Goal: Information Seeking & Learning: Learn about a topic

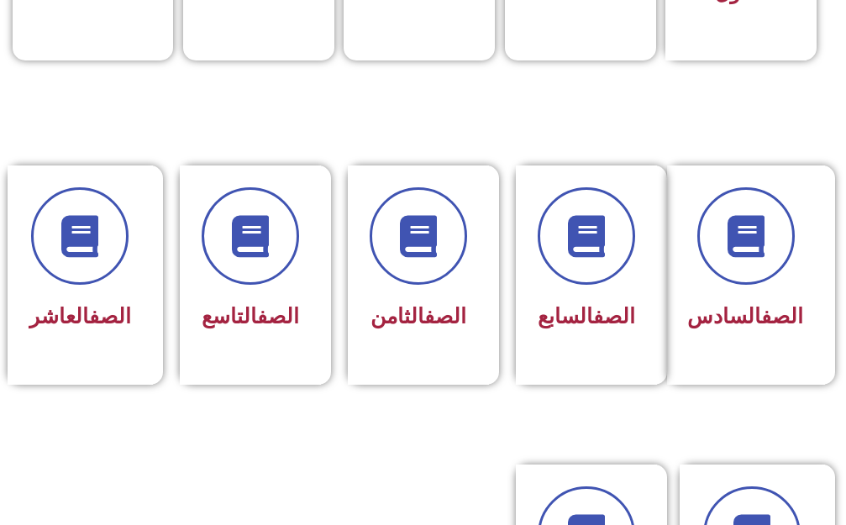
scroll to position [672, 0]
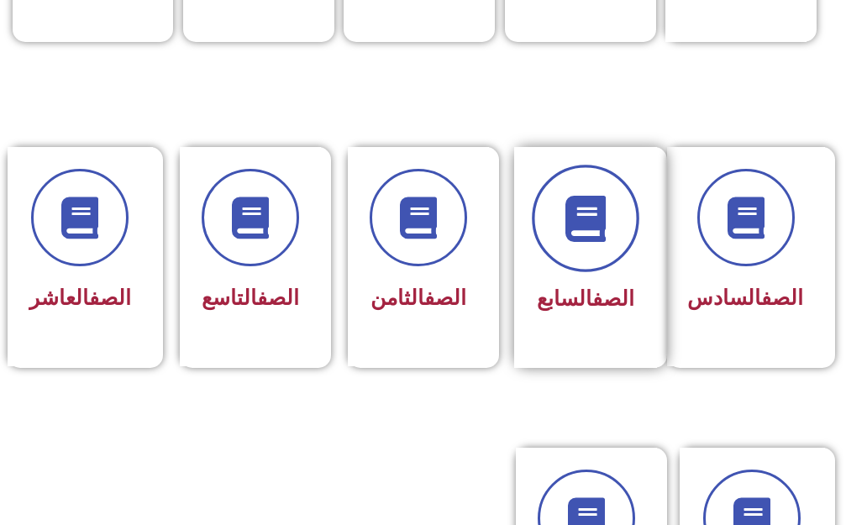
click at [578, 226] on icon at bounding box center [585, 218] width 46 height 46
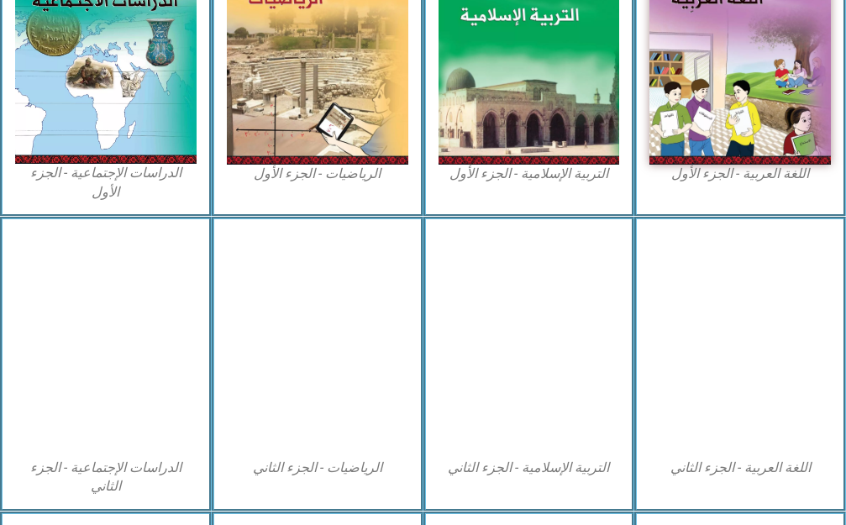
scroll to position [672, 0]
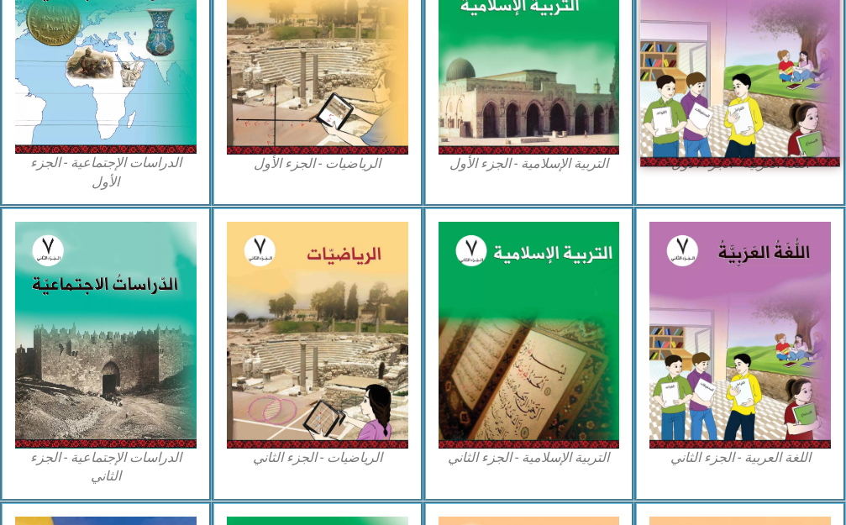
click at [715, 97] on img at bounding box center [739, 41] width 199 height 249
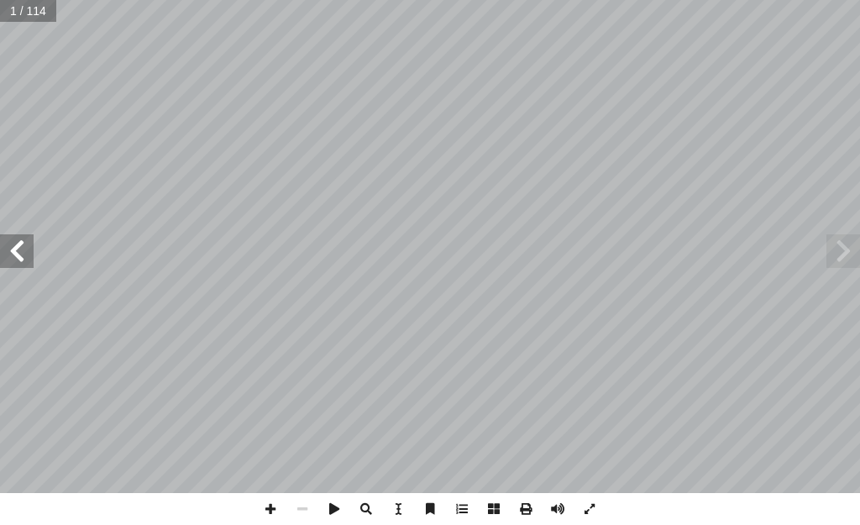
click at [22, 257] on span at bounding box center [17, 251] width 34 height 34
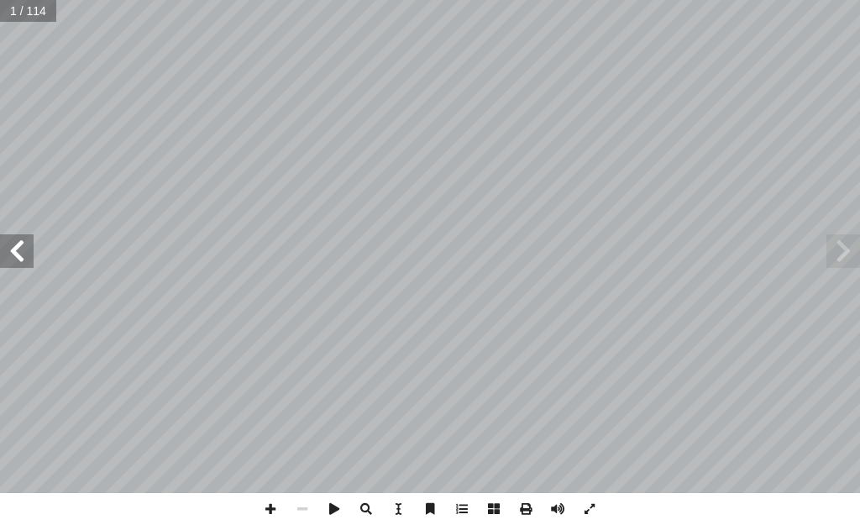
click at [22, 257] on span at bounding box center [17, 251] width 34 height 34
click at [8, 250] on span at bounding box center [17, 251] width 34 height 34
drag, startPoint x: 7, startPoint y: 249, endPoint x: 6, endPoint y: 238, distance: 10.1
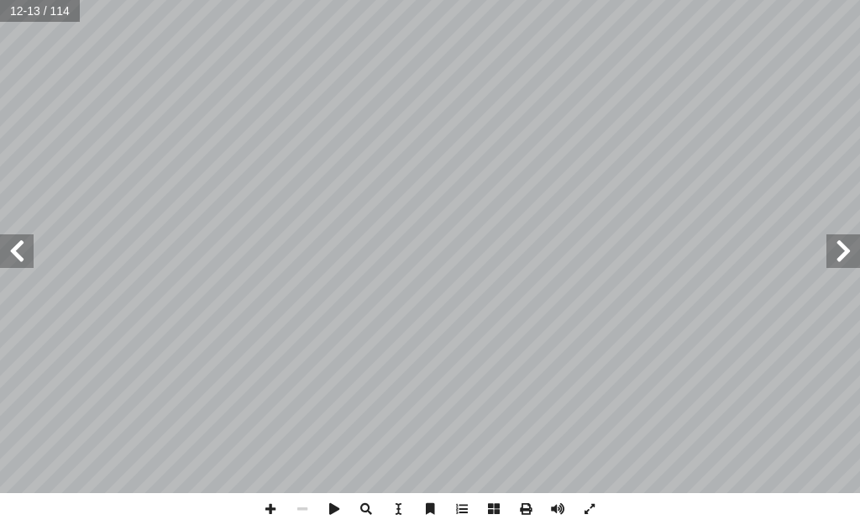
click at [6, 241] on span at bounding box center [17, 251] width 34 height 34
click at [6, 236] on span at bounding box center [17, 251] width 34 height 34
click at [7, 265] on span at bounding box center [17, 251] width 34 height 34
click at [7, 258] on span at bounding box center [17, 251] width 34 height 34
click at [7, 257] on span at bounding box center [17, 251] width 34 height 34
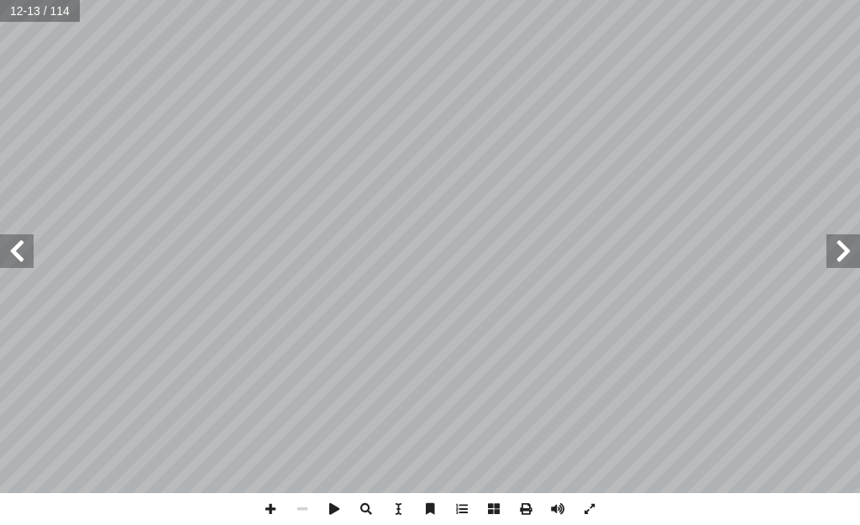
click at [7, 257] on span at bounding box center [17, 251] width 34 height 34
click at [6, 256] on span at bounding box center [17, 251] width 34 height 34
click at [5, 254] on span at bounding box center [17, 251] width 34 height 34
click at [4, 250] on span at bounding box center [17, 251] width 34 height 34
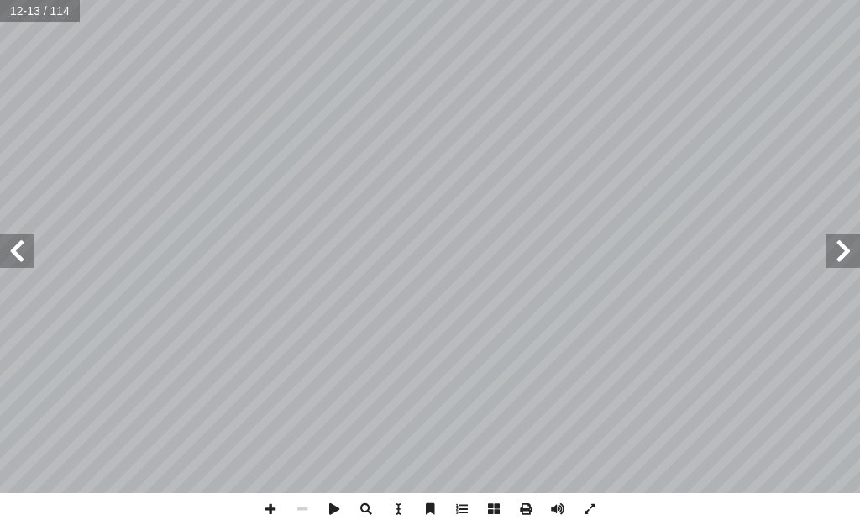
click at [4, 250] on span at bounding box center [17, 251] width 34 height 34
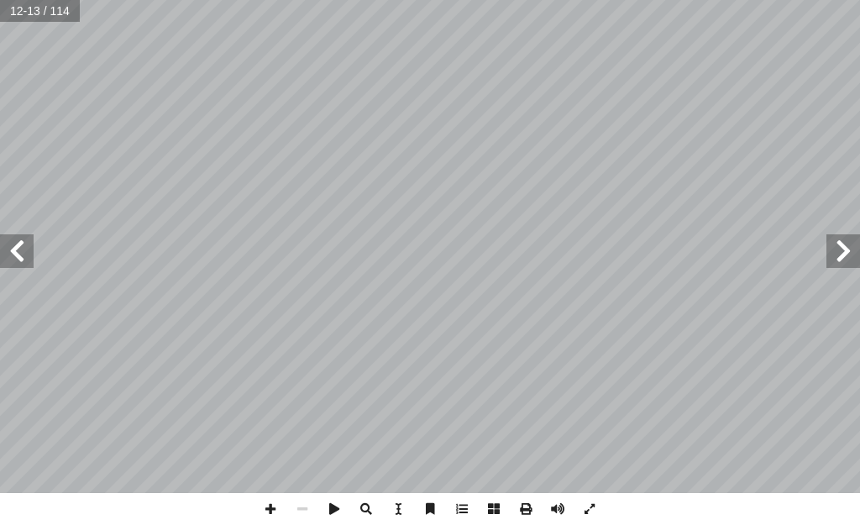
click at [4, 250] on span at bounding box center [17, 251] width 34 height 34
click at [3, 249] on span at bounding box center [17, 251] width 34 height 34
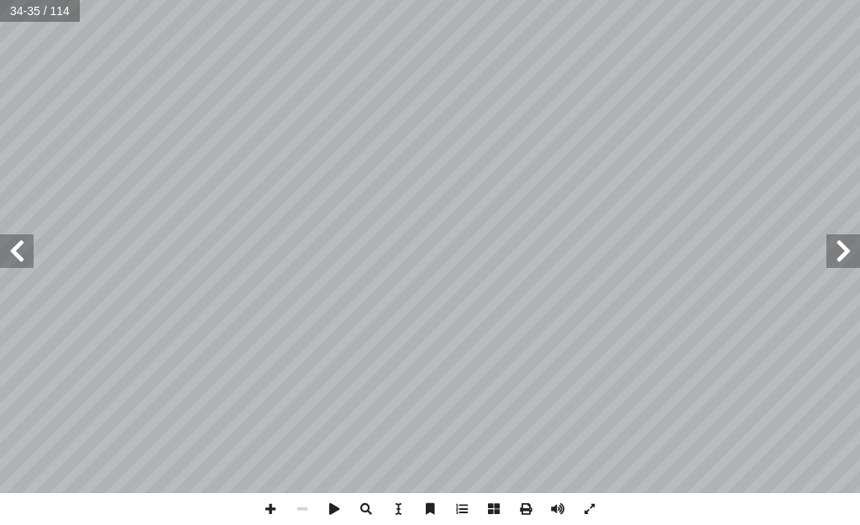
click at [3, 249] on span at bounding box center [17, 251] width 34 height 34
click at [843, 265] on span at bounding box center [843, 251] width 34 height 34
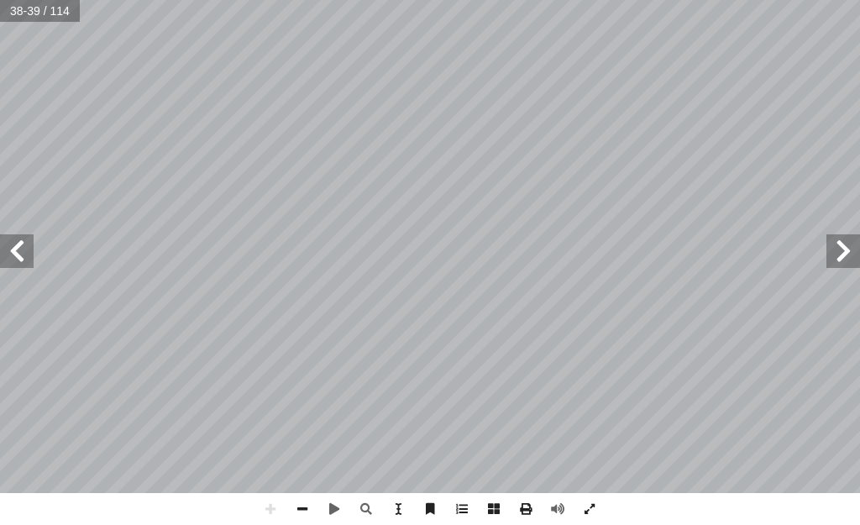
click at [846, 264] on span at bounding box center [843, 251] width 34 height 34
drag, startPoint x: 848, startPoint y: 265, endPoint x: 846, endPoint y: 253, distance: 11.9
click at [844, 250] on span at bounding box center [843, 251] width 34 height 34
click at [847, 253] on span at bounding box center [843, 251] width 34 height 34
click at [846, 255] on span at bounding box center [843, 251] width 34 height 34
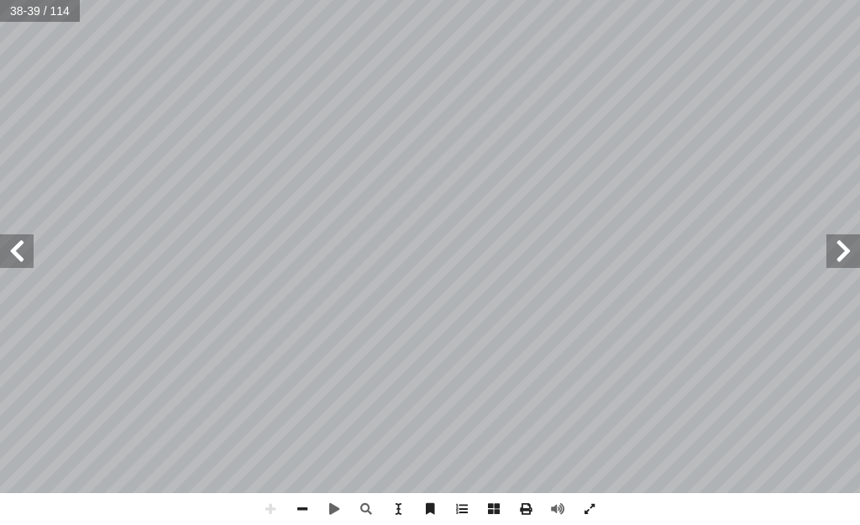
click at [844, 253] on span at bounding box center [843, 251] width 34 height 34
click at [841, 250] on span at bounding box center [843, 251] width 34 height 34
click at [840, 249] on span at bounding box center [843, 251] width 34 height 34
click at [839, 246] on span at bounding box center [843, 251] width 34 height 34
click at [588, 294] on div "3 ٢ ُ ن َ م � الز ُ ث ْ ي َ ح ْ ن ِ م ُ ال َ ع ْ ف ٔ � ْ � ا : ِ ة َ ي ِ ال � ت…" at bounding box center [430, 246] width 860 height 493
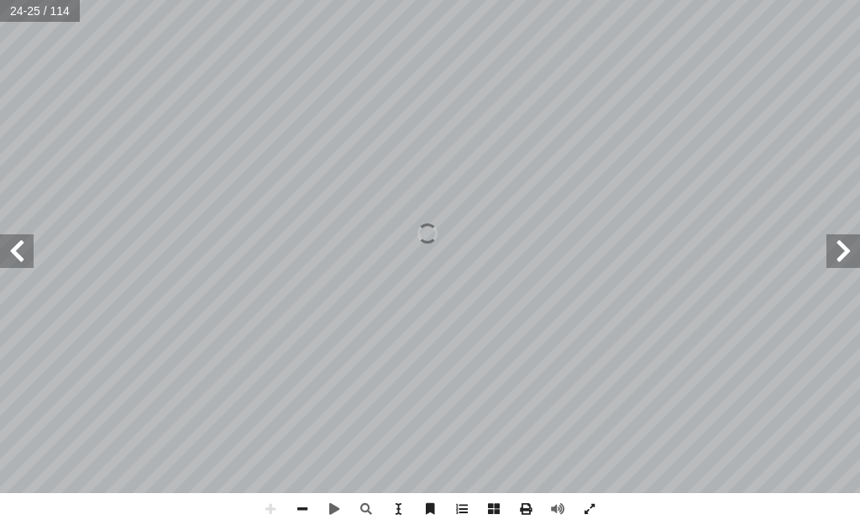
click at [18, 266] on span at bounding box center [17, 251] width 34 height 34
click at [18, 256] on span at bounding box center [17, 251] width 34 height 34
click at [20, 255] on span at bounding box center [17, 251] width 34 height 34
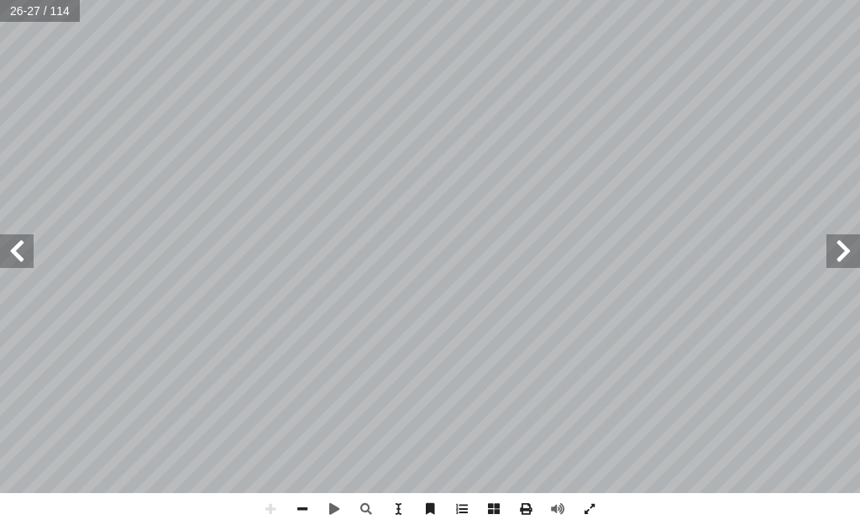
click at [20, 255] on span at bounding box center [17, 251] width 34 height 34
click at [20, 254] on span at bounding box center [17, 251] width 34 height 34
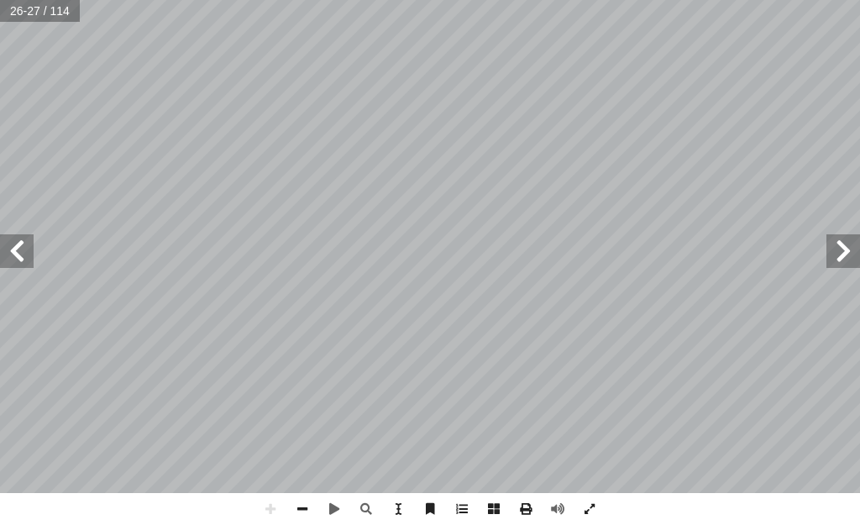
click at [20, 254] on span at bounding box center [17, 251] width 34 height 34
click at [20, 253] on span at bounding box center [17, 251] width 34 height 34
click at [19, 252] on span at bounding box center [17, 251] width 34 height 34
click at [19, 248] on span at bounding box center [17, 251] width 34 height 34
click at [15, 226] on div "٢٠ . « َص ِص َ ن َ ا ْلق َ س ْ أح َ ك ْ ي َ ل َ ɜص ع ُ ْ َنُ نق َ ن » َعالى: ل …" at bounding box center [430, 246] width 860 height 493
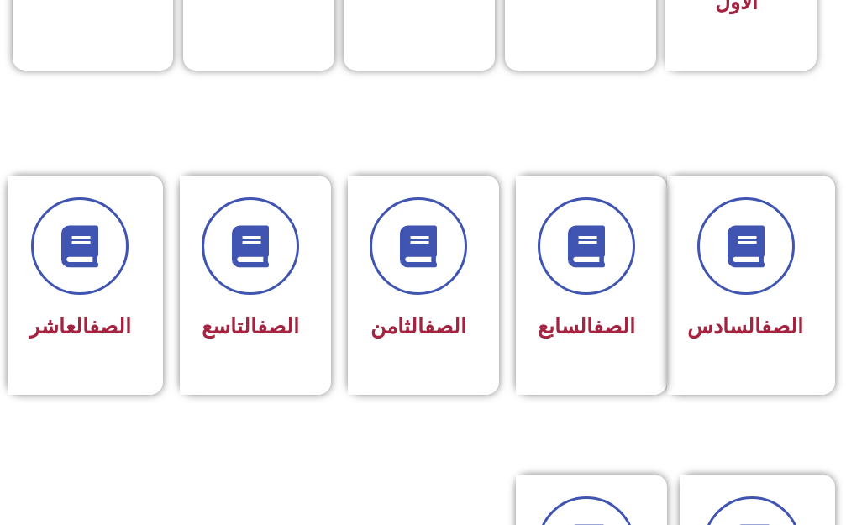
scroll to position [672, 0]
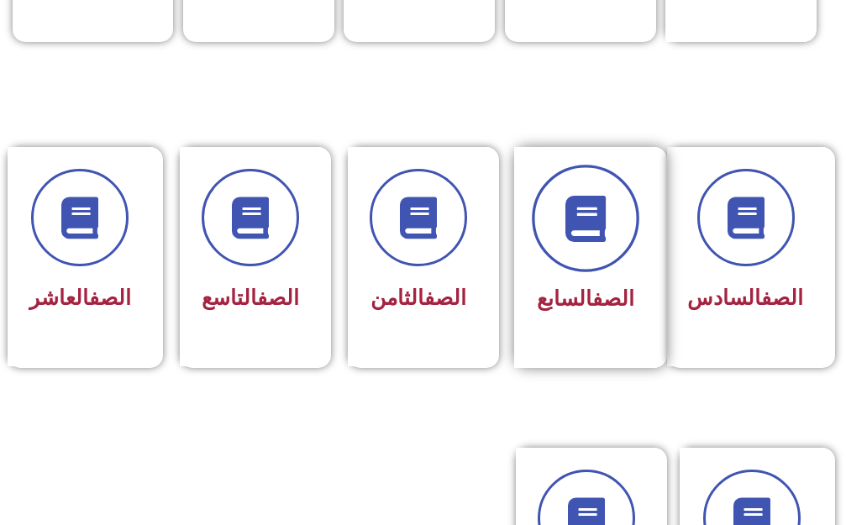
click at [603, 206] on icon at bounding box center [585, 218] width 46 height 46
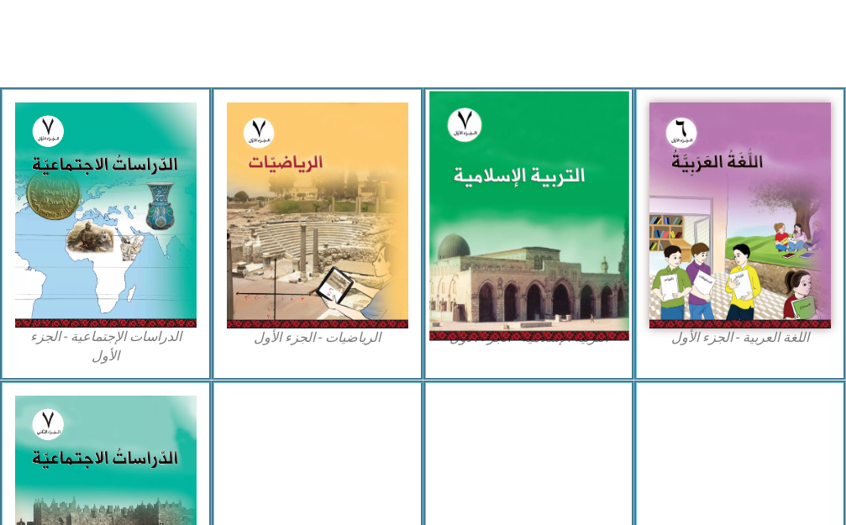
scroll to position [672, 0]
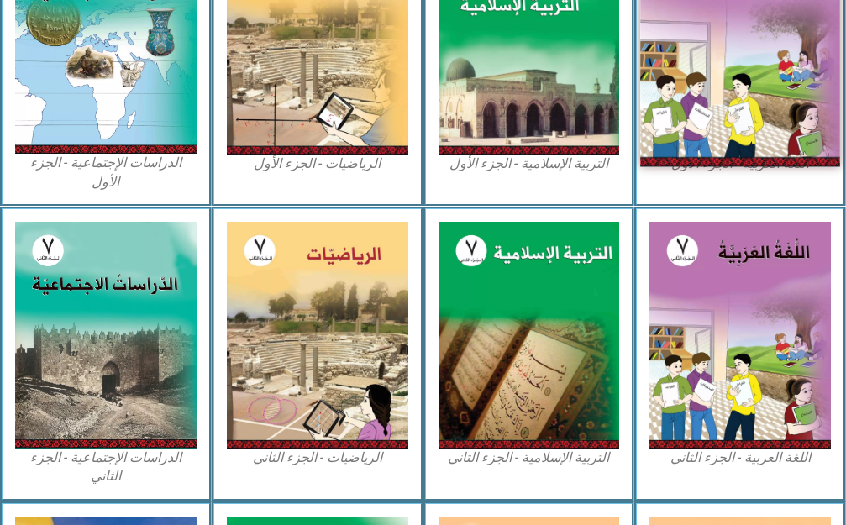
click at [668, 119] on img at bounding box center [739, 41] width 199 height 249
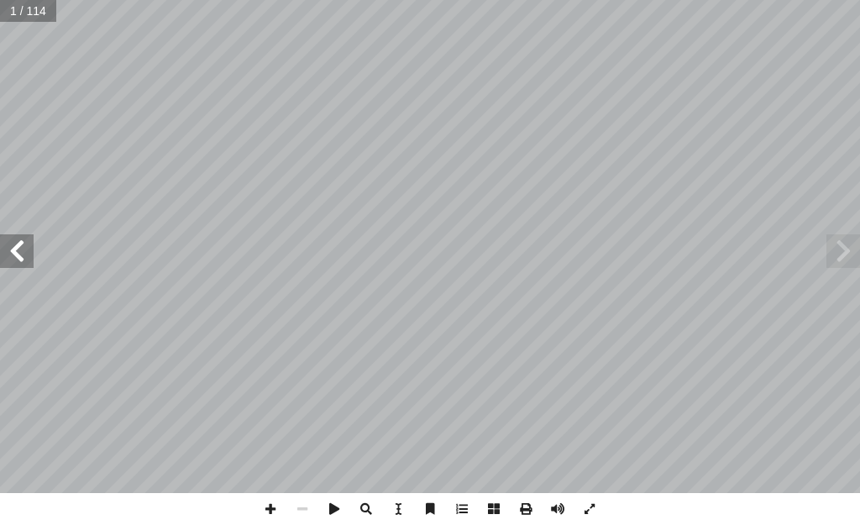
click at [13, 265] on span at bounding box center [17, 251] width 34 height 34
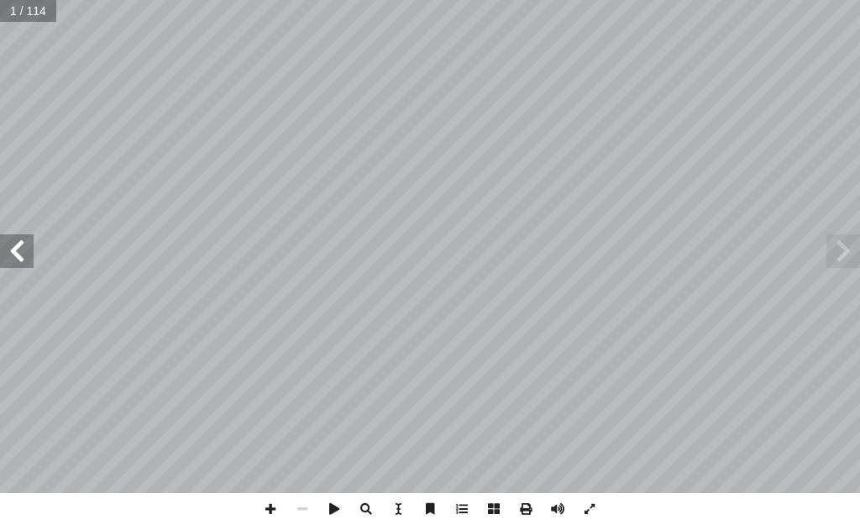
click at [13, 265] on span at bounding box center [17, 251] width 34 height 34
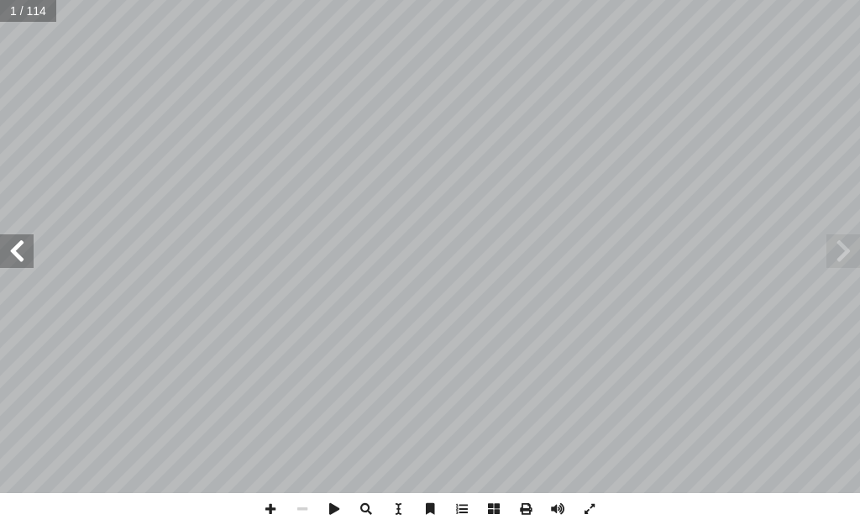
click at [13, 265] on span at bounding box center [17, 251] width 34 height 34
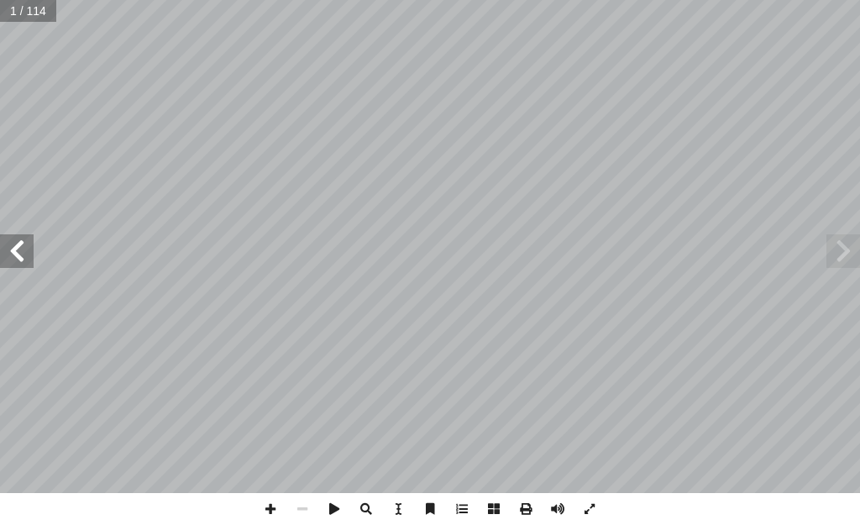
click at [13, 265] on span at bounding box center [17, 251] width 34 height 34
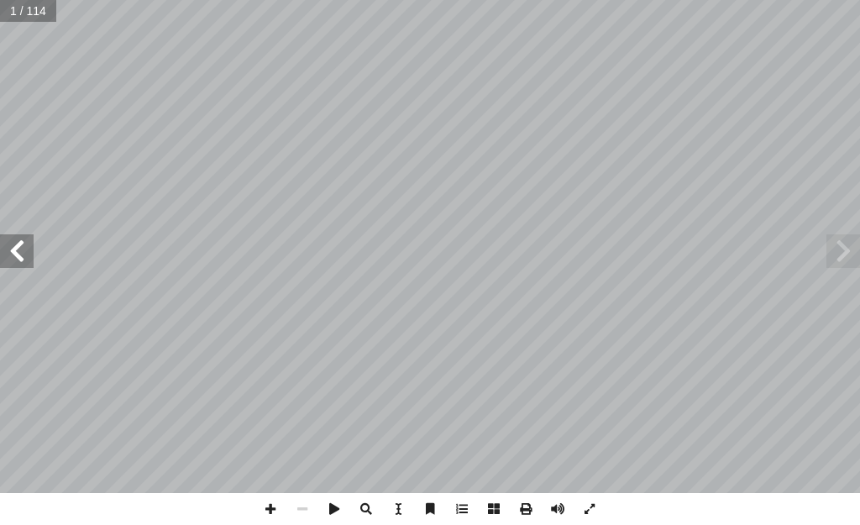
click at [13, 265] on span at bounding box center [17, 251] width 34 height 34
click at [21, 249] on span at bounding box center [17, 251] width 34 height 34
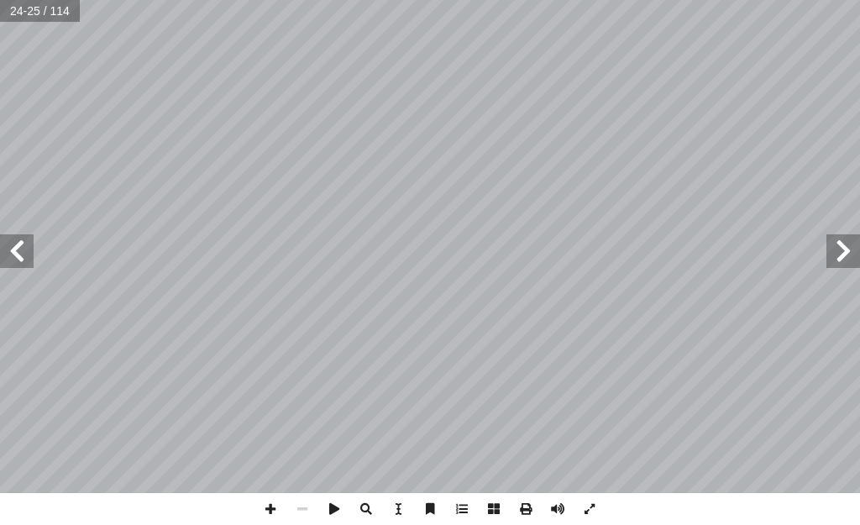
click at [21, 249] on span at bounding box center [17, 251] width 34 height 34
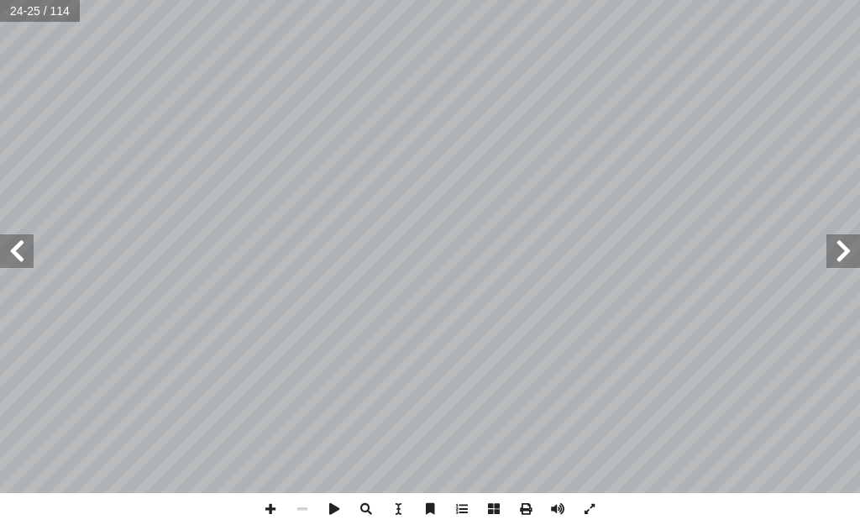
click at [21, 249] on span at bounding box center [17, 251] width 34 height 34
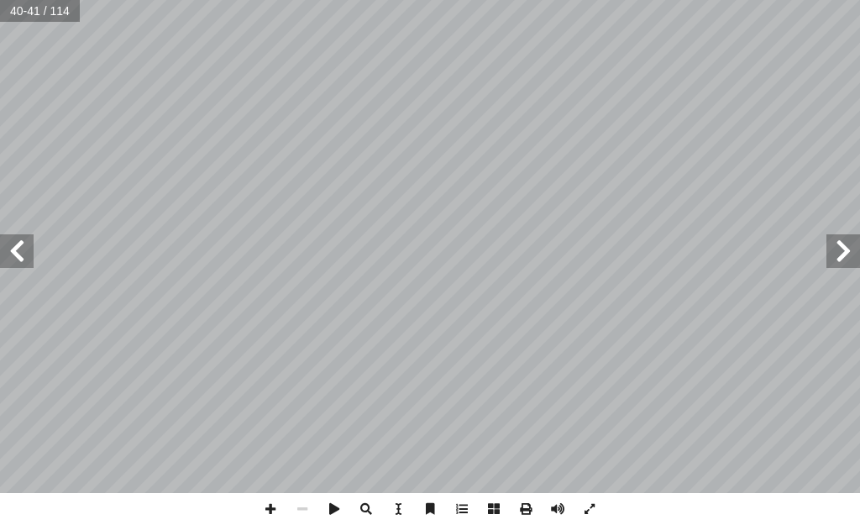
click at [21, 249] on span at bounding box center [17, 251] width 34 height 34
